Goal: Task Accomplishment & Management: Complete application form

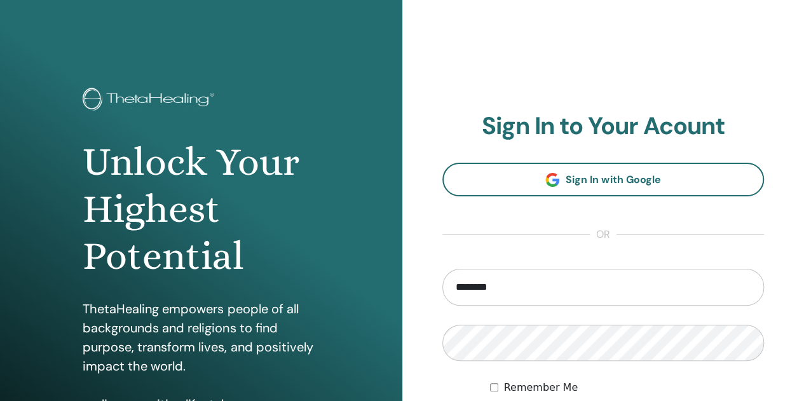
type input "**********"
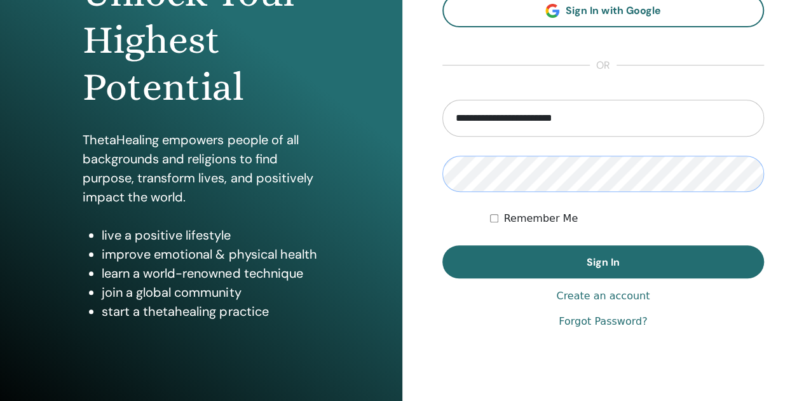
scroll to position [170, 0]
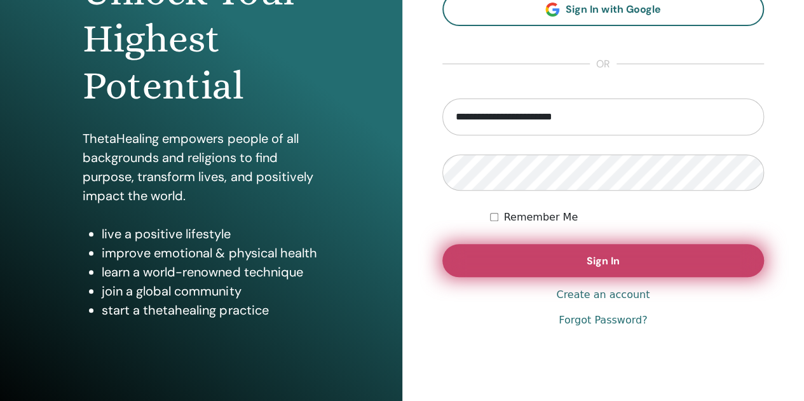
click at [620, 265] on button "Sign In" at bounding box center [603, 260] width 322 height 33
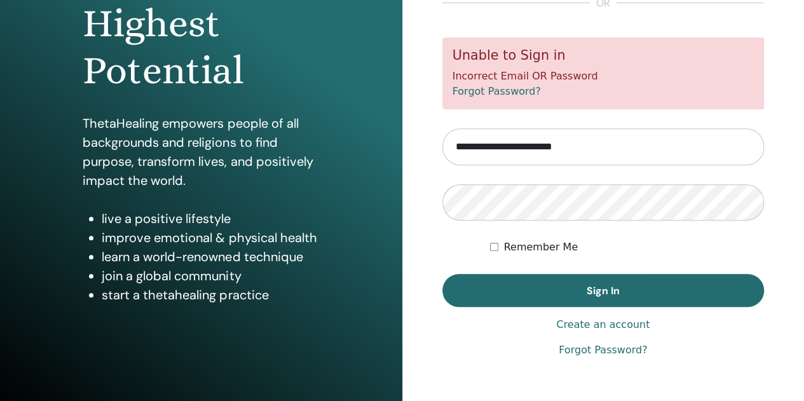
scroll to position [188, 0]
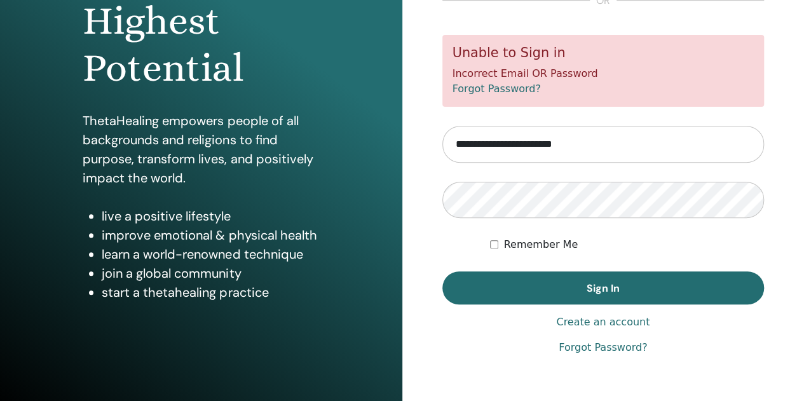
click at [624, 348] on link "Forgot Password?" at bounding box center [603, 347] width 88 height 15
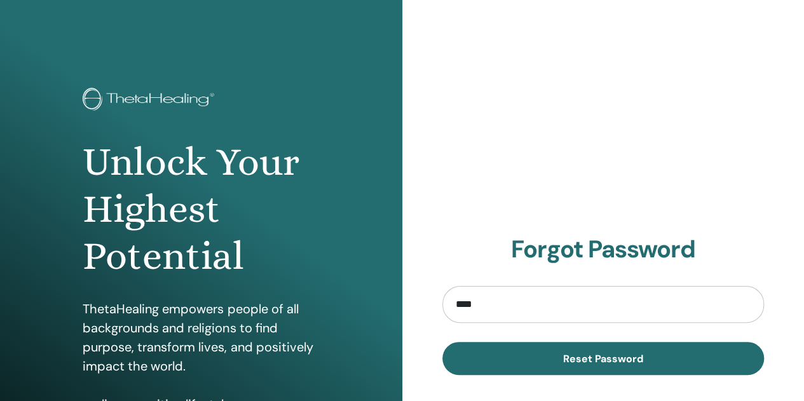
type input "**********"
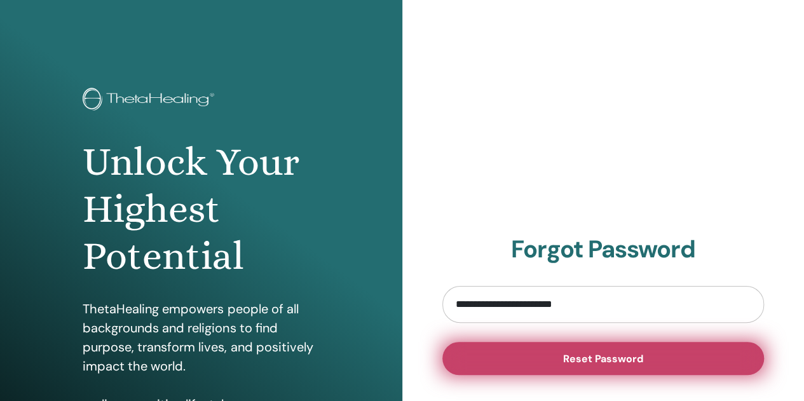
click at [619, 357] on span "Reset Password" at bounding box center [603, 358] width 80 height 13
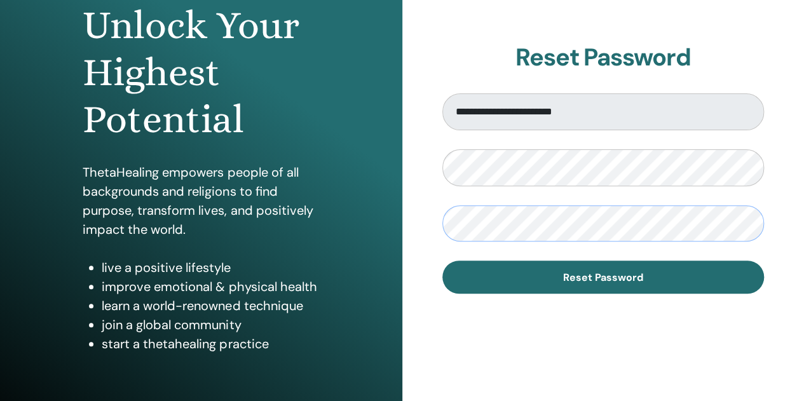
scroll to position [146, 0]
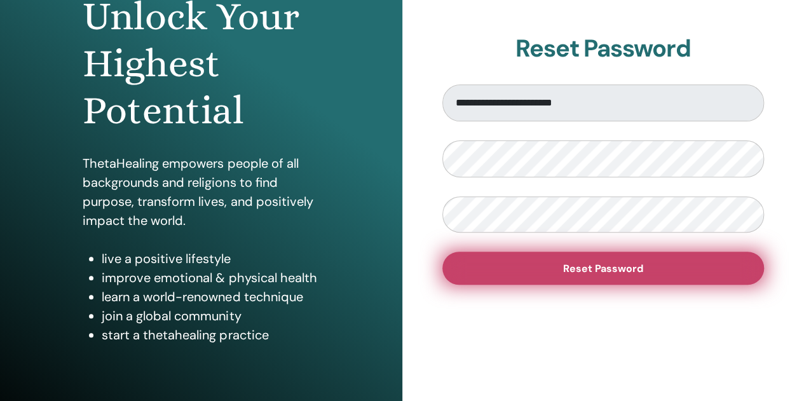
click at [621, 265] on span "Reset Password" at bounding box center [603, 268] width 80 height 13
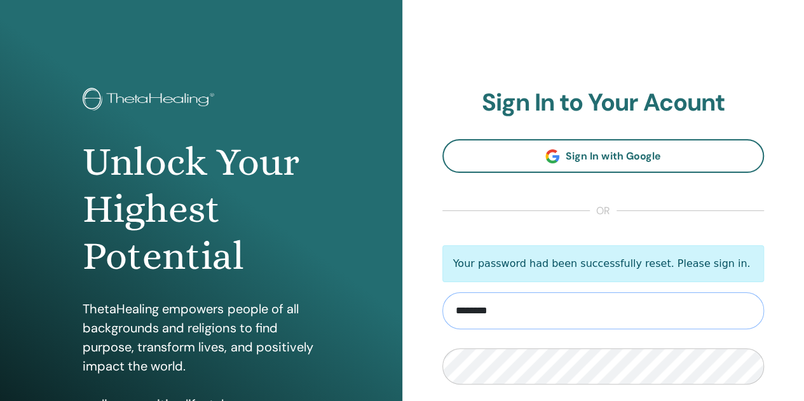
type input "**********"
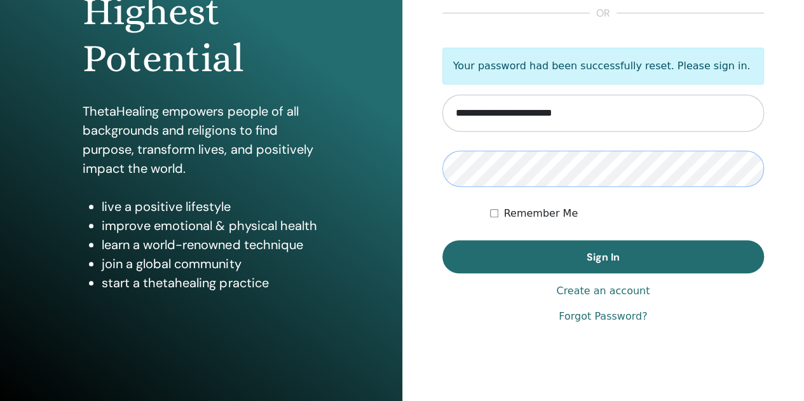
scroll to position [209, 0]
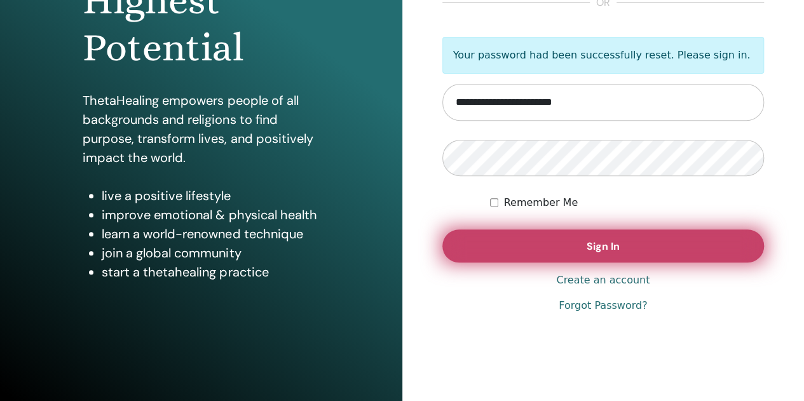
click at [590, 245] on span "Sign In" at bounding box center [603, 246] width 33 height 13
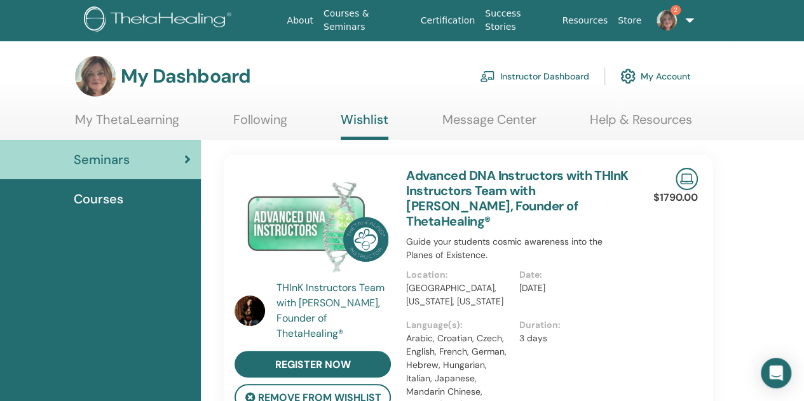
click at [671, 21] on img at bounding box center [667, 20] width 20 height 20
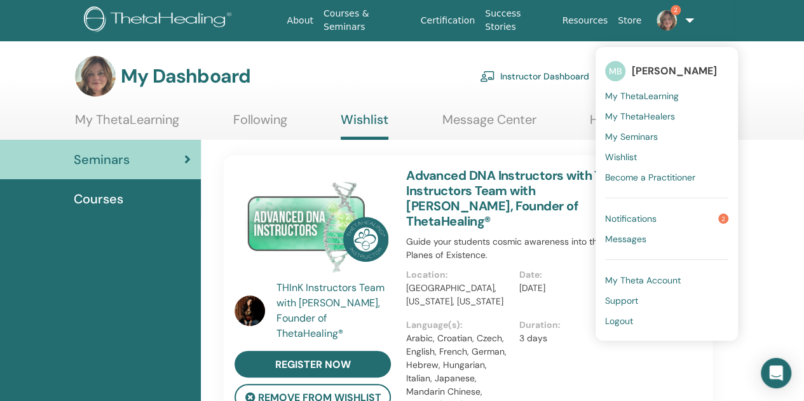
click at [651, 220] on span "Notifications" at bounding box center [630, 218] width 51 height 11
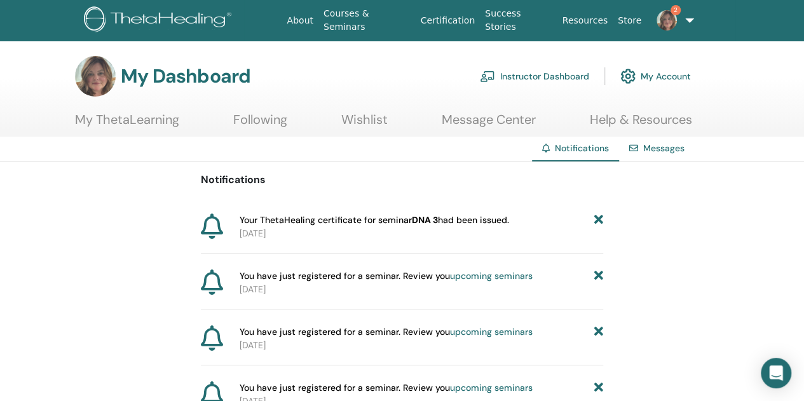
click at [552, 76] on link "Instructor Dashboard" at bounding box center [534, 76] width 109 height 28
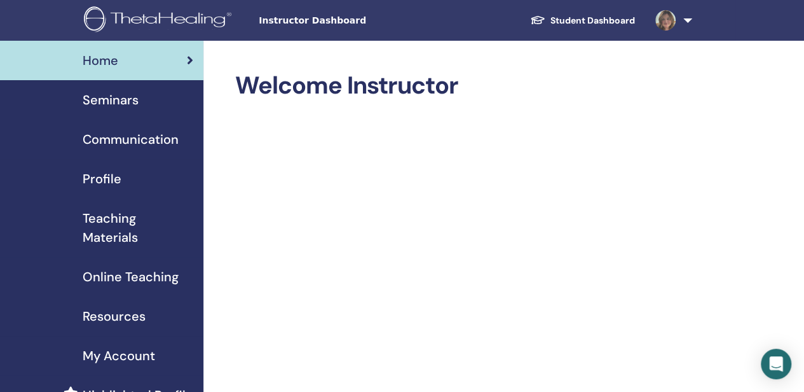
click at [88, 100] on span "Seminars" at bounding box center [111, 99] width 56 height 19
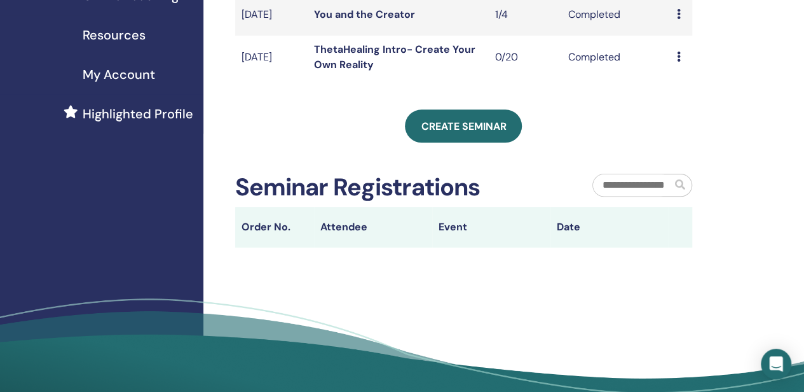
scroll to position [285, 0]
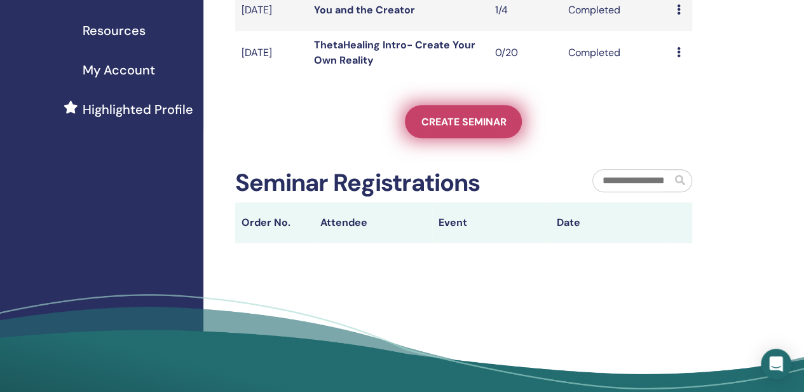
click at [465, 128] on span "Create seminar" at bounding box center [463, 121] width 85 height 13
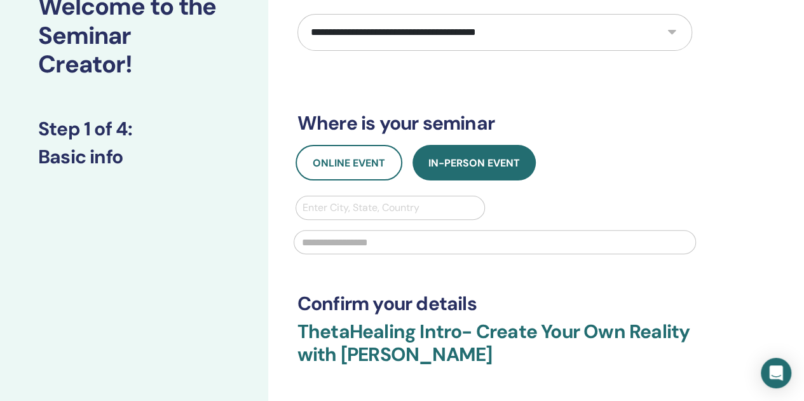
scroll to position [97, 0]
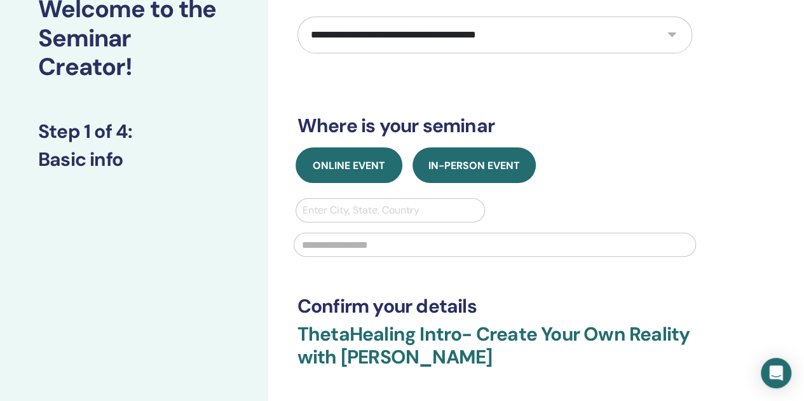
click at [360, 169] on span "Online Event" at bounding box center [349, 165] width 72 height 13
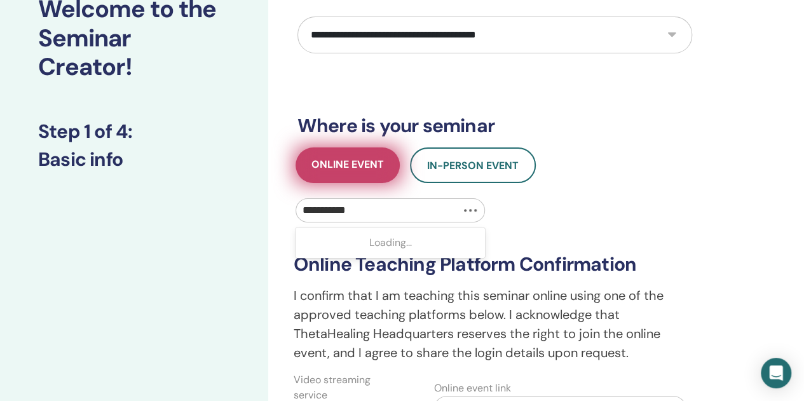
type input "**********"
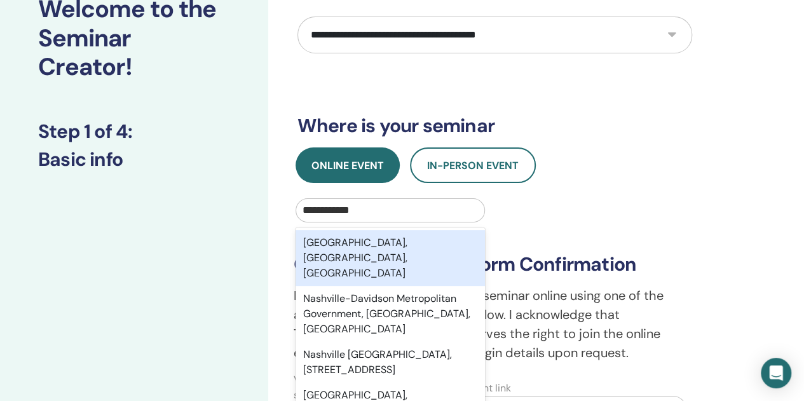
click at [423, 245] on div "Nashville, TN, USA" at bounding box center [391, 258] width 190 height 56
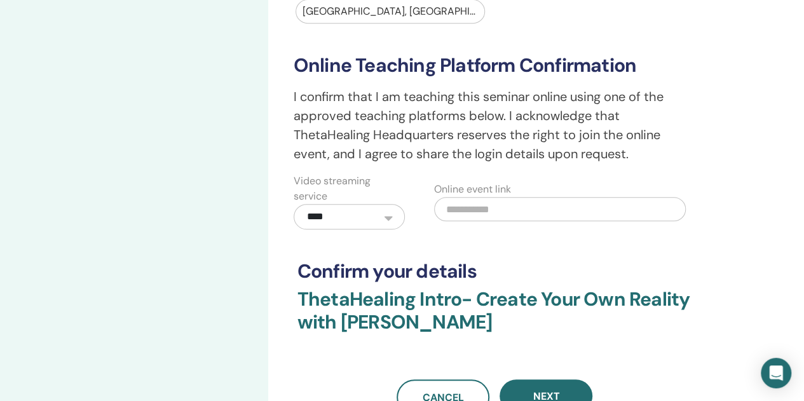
scroll to position [299, 0]
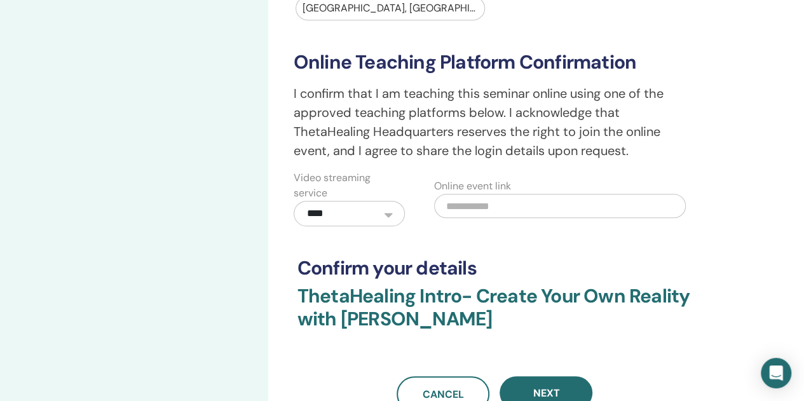
click at [463, 203] on input "text" at bounding box center [560, 206] width 252 height 24
